Goal: Information Seeking & Learning: Find specific page/section

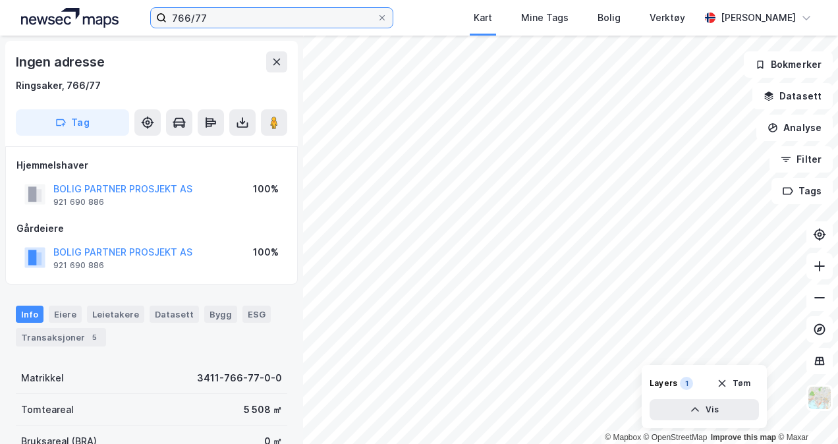
click at [208, 24] on input "766/77" at bounding box center [272, 18] width 210 height 20
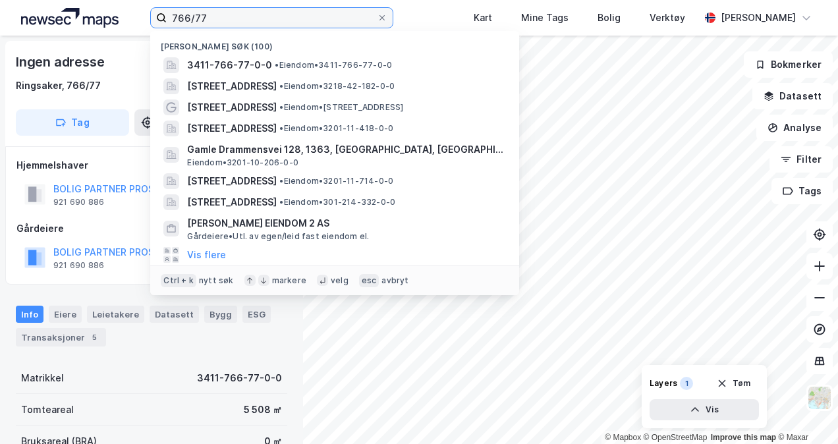
click at [208, 24] on input "766/77" at bounding box center [272, 18] width 210 height 20
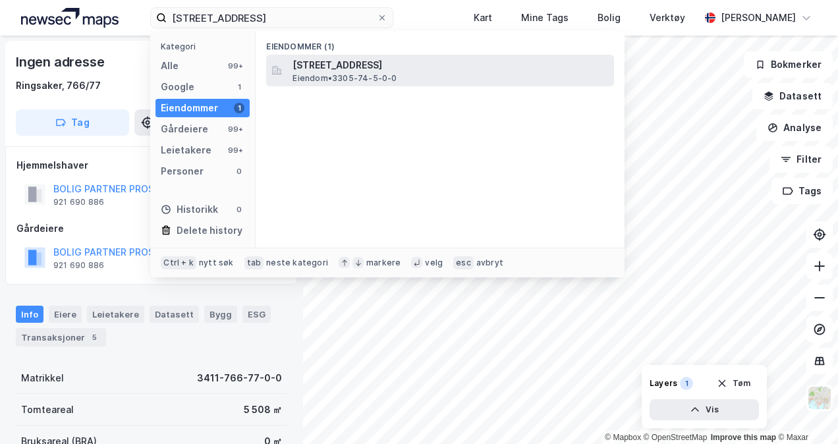
click at [325, 70] on span "[STREET_ADDRESS]" at bounding box center [451, 65] width 316 height 16
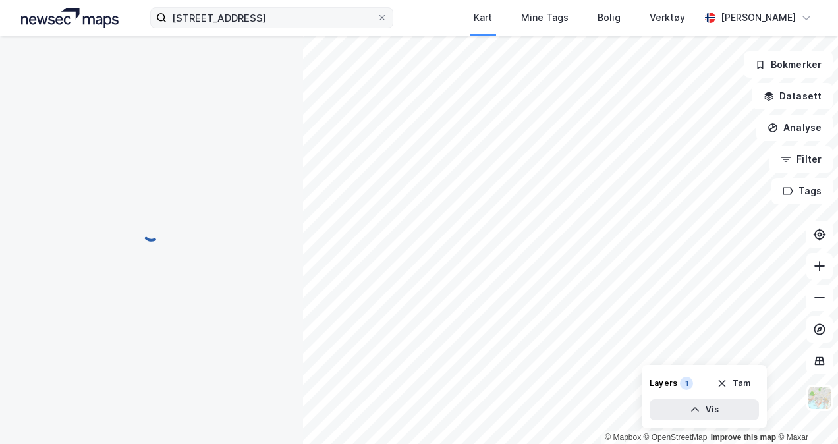
scroll to position [135, 0]
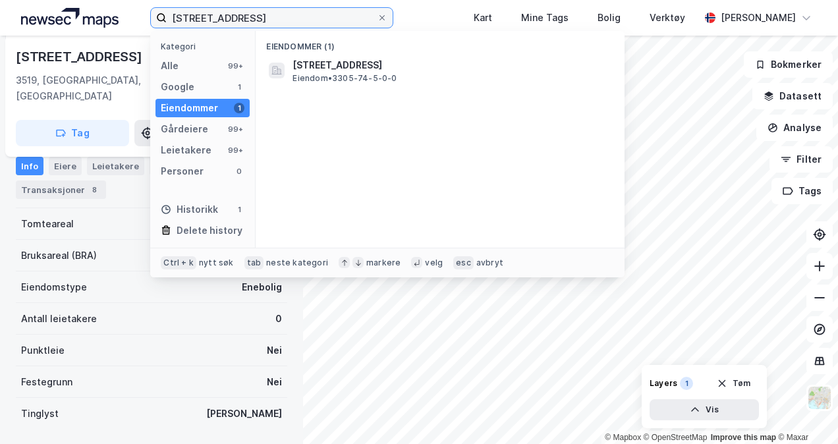
drag, startPoint x: 280, startPoint y: 20, endPoint x: 68, endPoint y: 18, distance: 212.2
click at [68, 18] on div "sandakerveien 115 Kategori Alle 99+ Google 1 Eiendommer 1 Gårdeiere 99+ Leietak…" at bounding box center [419, 18] width 838 height 36
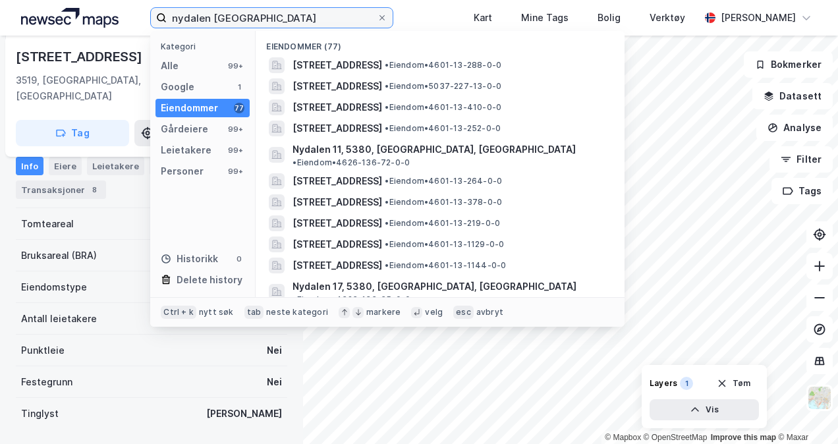
drag, startPoint x: 240, startPoint y: 16, endPoint x: 61, endPoint y: 21, distance: 179.3
click at [61, 21] on div "nydalen [GEOGRAPHIC_DATA] Kategori Alle 99+ Google 1 Eiendommer 77 Gårdeiere 99…" at bounding box center [419, 18] width 838 height 36
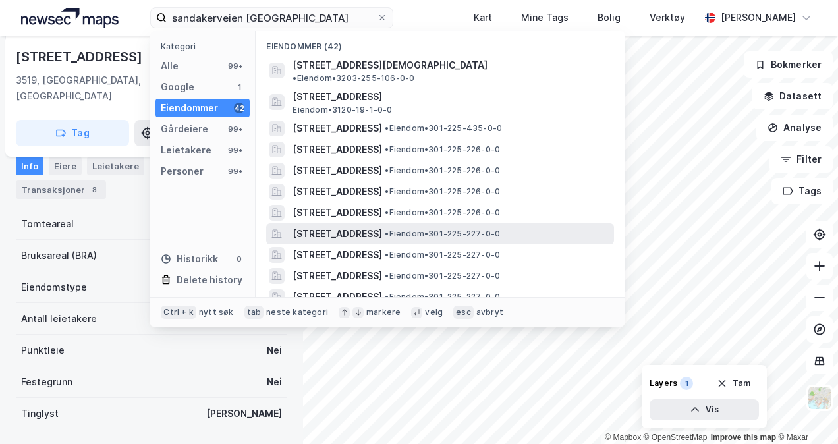
click at [382, 226] on span "[STREET_ADDRESS]" at bounding box center [338, 234] width 90 height 16
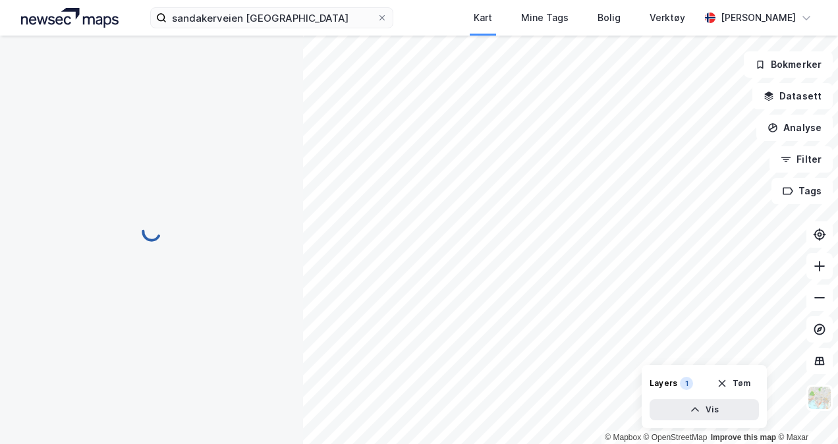
scroll to position [135, 0]
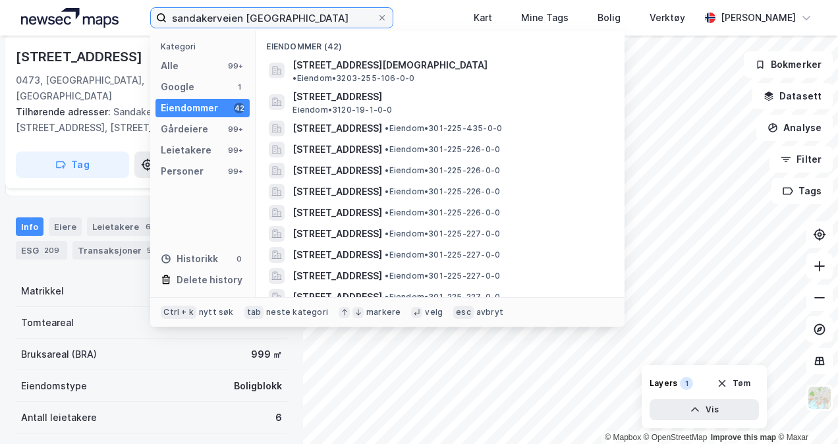
click at [212, 12] on input "sandakerveien [GEOGRAPHIC_DATA]" at bounding box center [272, 18] width 210 height 20
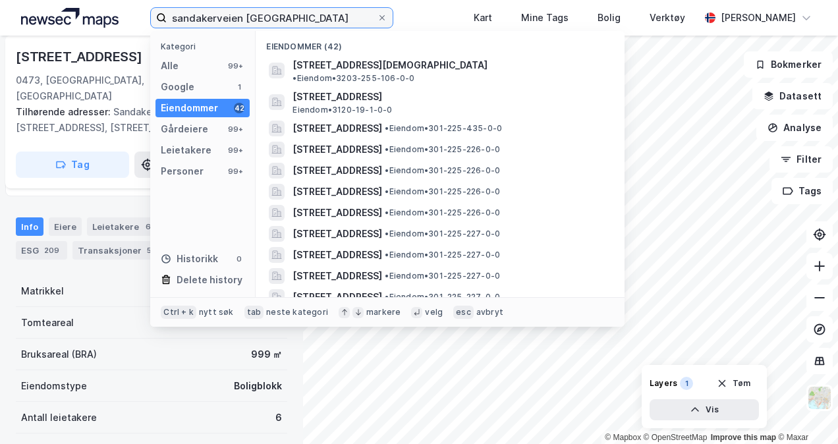
click at [276, 13] on input "sandakerveien [GEOGRAPHIC_DATA]" at bounding box center [272, 18] width 210 height 20
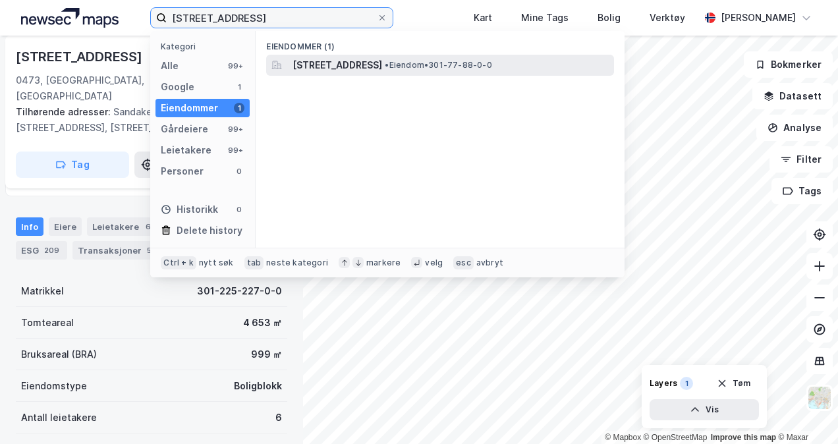
type input "[STREET_ADDRESS]"
click at [350, 67] on span "[STREET_ADDRESS]" at bounding box center [338, 65] width 90 height 16
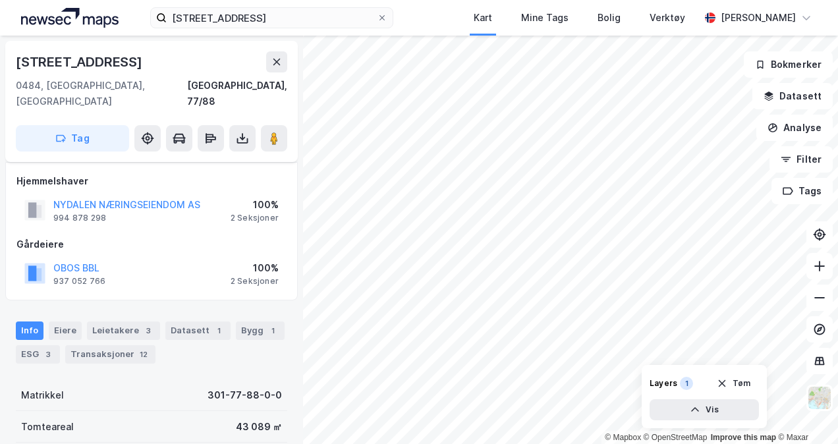
scroll to position [135, 0]
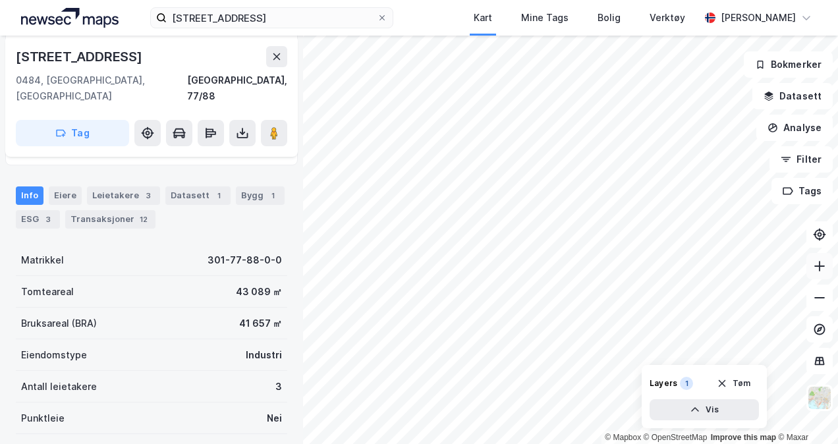
click at [820, 269] on icon at bounding box center [819, 266] width 13 height 13
click at [245, 186] on div "Bygg 1" at bounding box center [260, 195] width 49 height 18
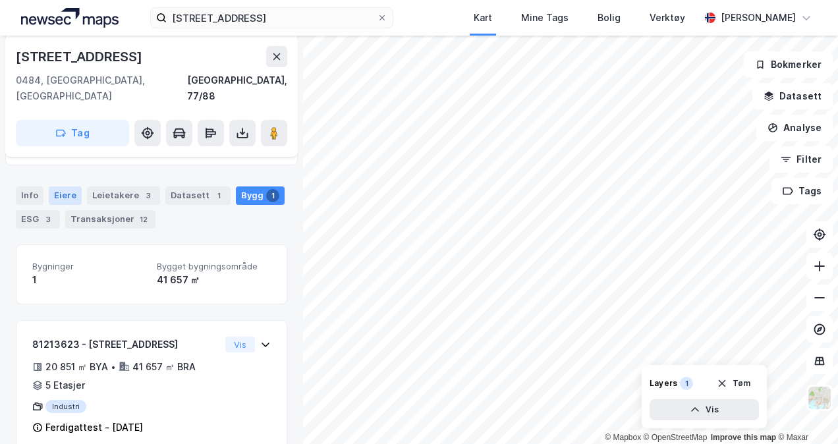
click at [63, 186] on div "Eiere" at bounding box center [65, 195] width 33 height 18
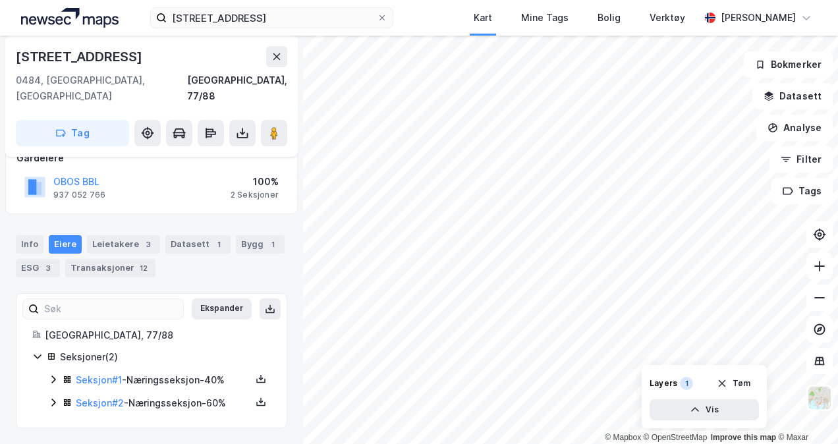
scroll to position [70, 0]
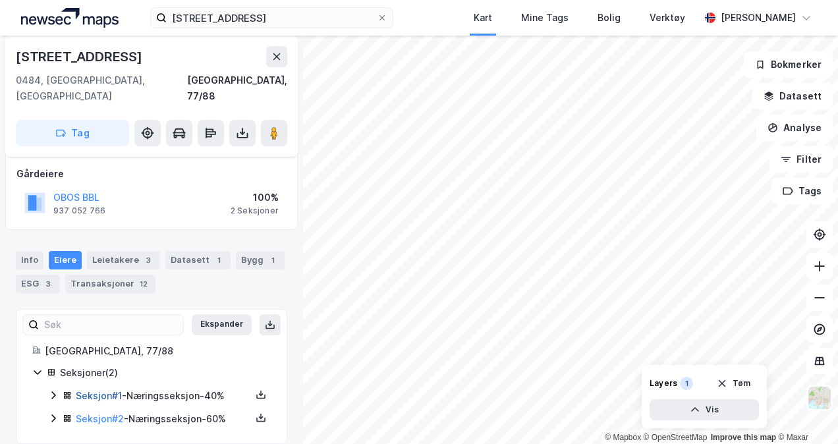
click at [115, 390] on link "Seksjon # 1" at bounding box center [99, 395] width 46 height 11
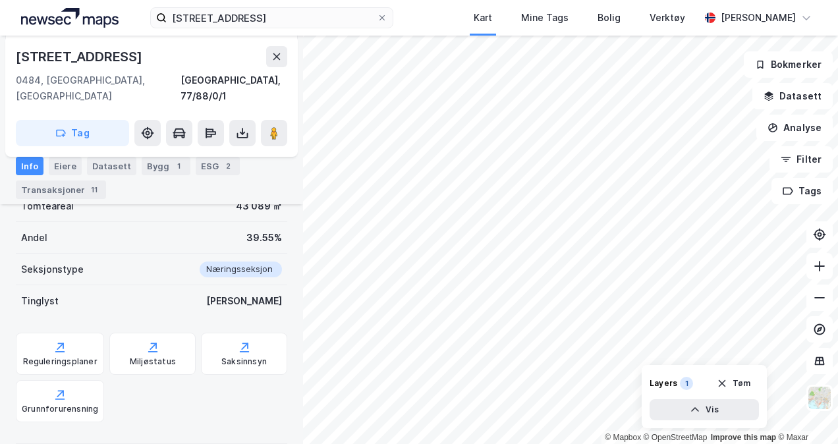
scroll to position [416, 0]
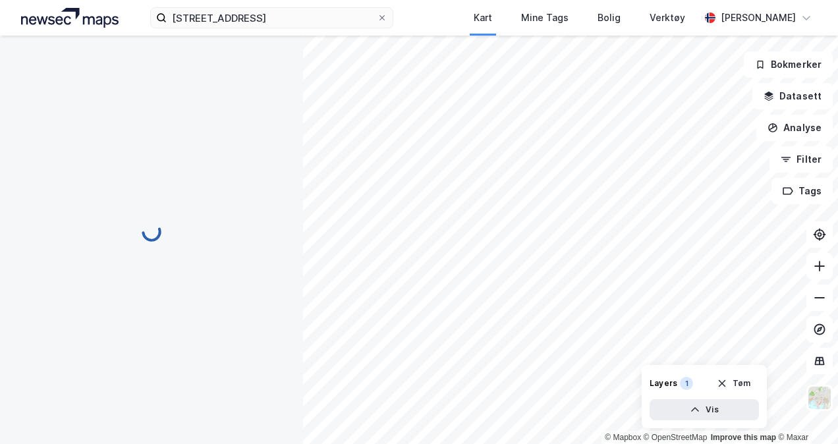
scroll to position [70, 0]
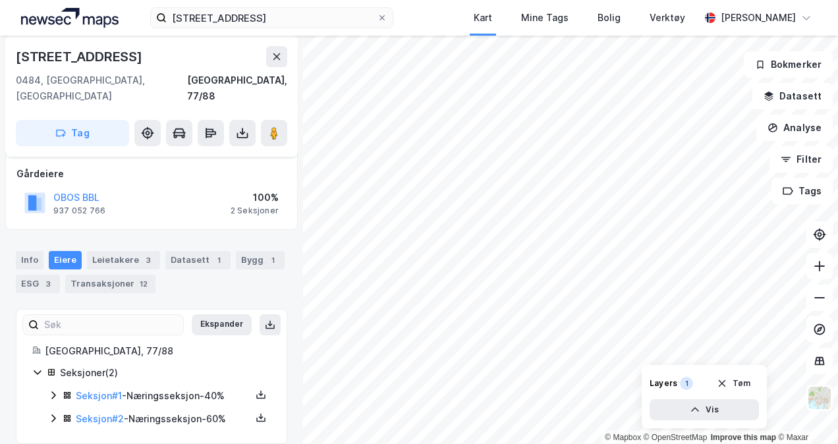
click at [432, 22] on div "sandakerveien 121 Kart Mine Tags Bolig Verktøy [PERSON_NAME]" at bounding box center [419, 18] width 838 height 36
